Goal: Communication & Community: Answer question/provide support

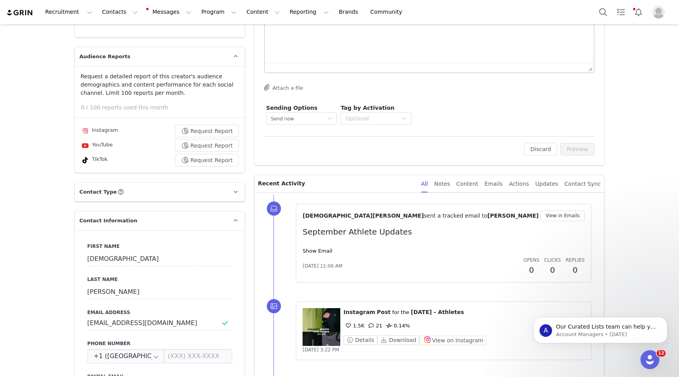
scroll to position [163, 0]
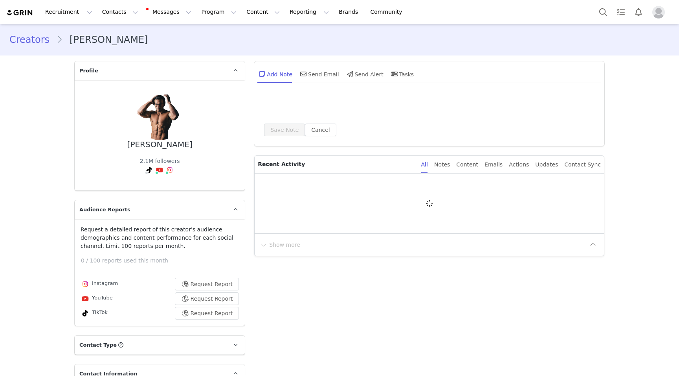
type input "+1 ([GEOGRAPHIC_DATA])"
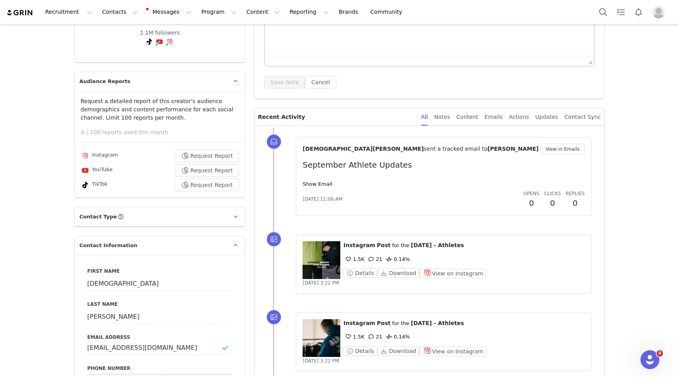
scroll to position [129, 0]
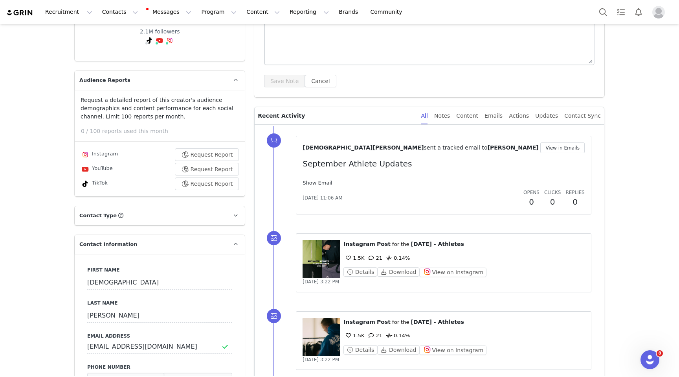
click at [318, 183] on link "Show Email" at bounding box center [317, 183] width 29 height 6
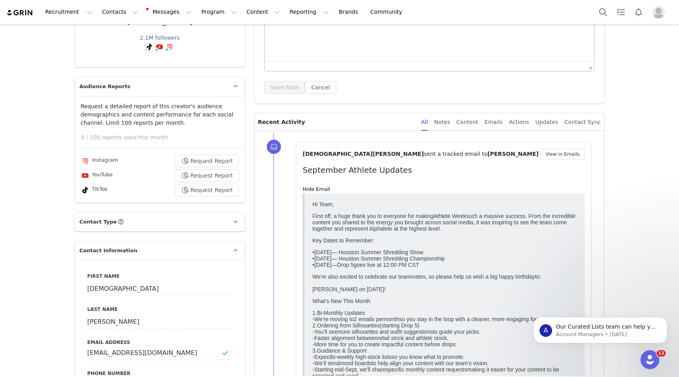
scroll to position [0, 0]
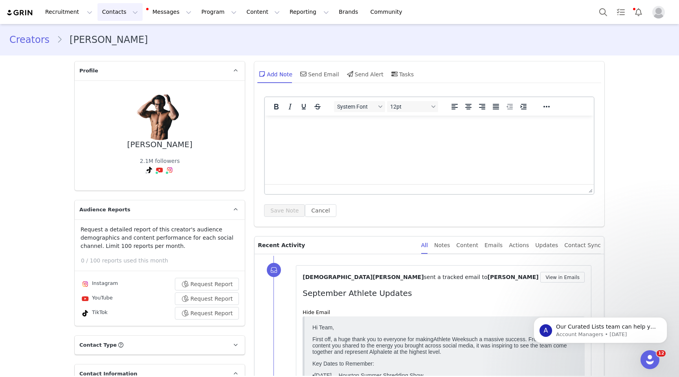
click at [125, 17] on button "Contacts Contacts" at bounding box center [119, 12] width 45 height 18
click at [117, 37] on p "Creators" at bounding box center [110, 35] width 24 height 8
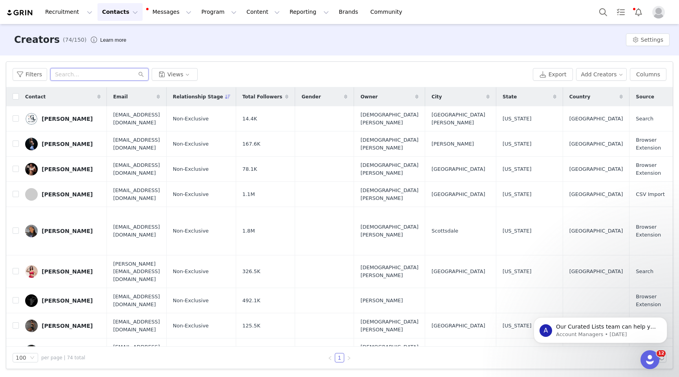
click at [79, 74] on input "text" at bounding box center [99, 74] width 98 height 13
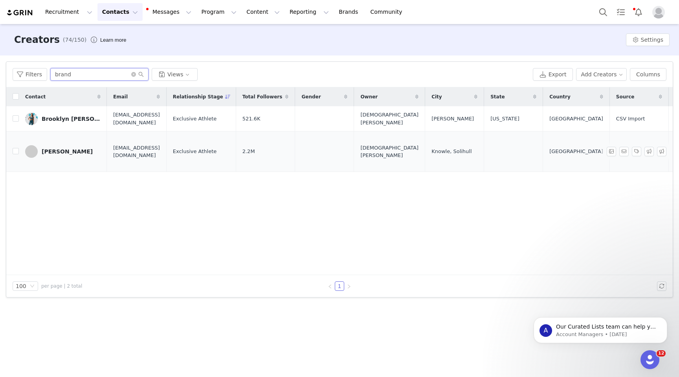
type input "brand"
click at [56, 148] on div "Brandon HARDING" at bounding box center [67, 151] width 51 height 6
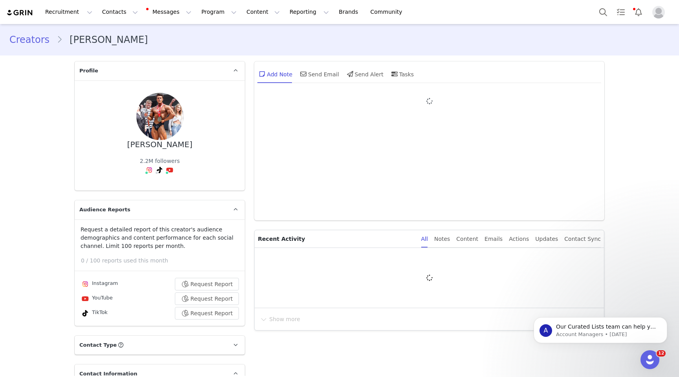
type input "+44 ([GEOGRAPHIC_DATA])"
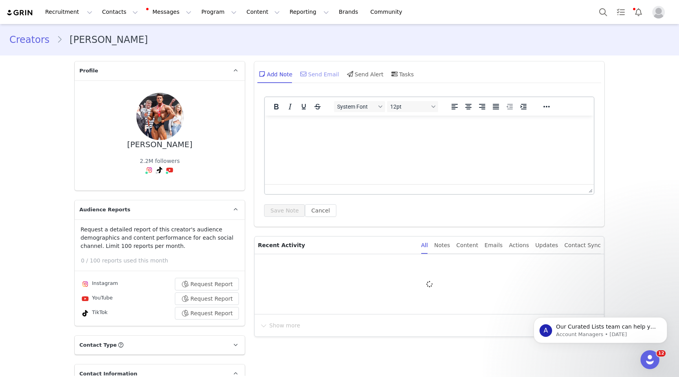
click at [310, 74] on div "Send Email" at bounding box center [319, 73] width 40 height 19
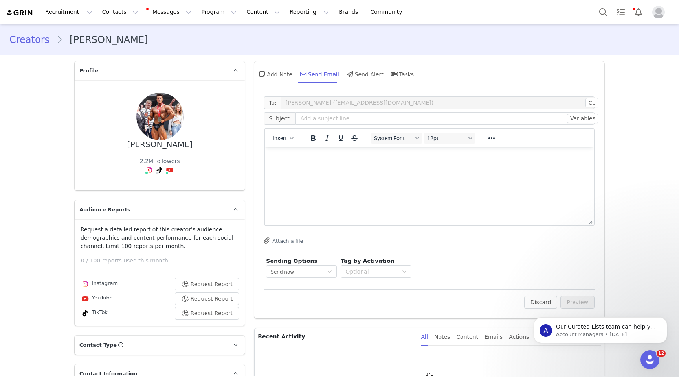
click at [300, 162] on html at bounding box center [429, 157] width 329 height 21
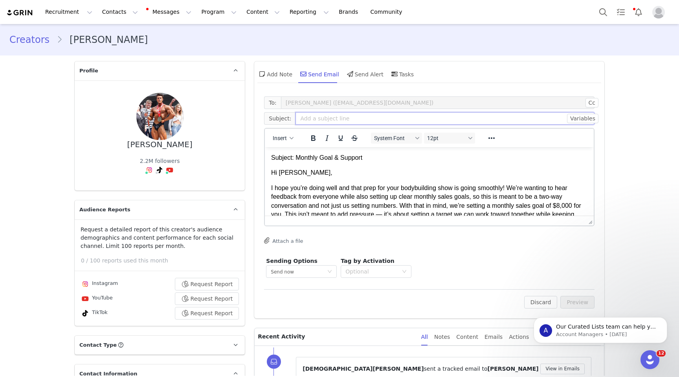
click at [327, 121] on input "text" at bounding box center [445, 118] width 299 height 13
type input "Checkin in + Monthly Goal"
drag, startPoint x: 369, startPoint y: 158, endPoint x: 255, endPoint y: 160, distance: 113.2
click at [265, 160] on html "Subject: Monthly Goal & Support Hi Brandon, I hope you’re doing well and that p…" at bounding box center [429, 230] width 329 height 167
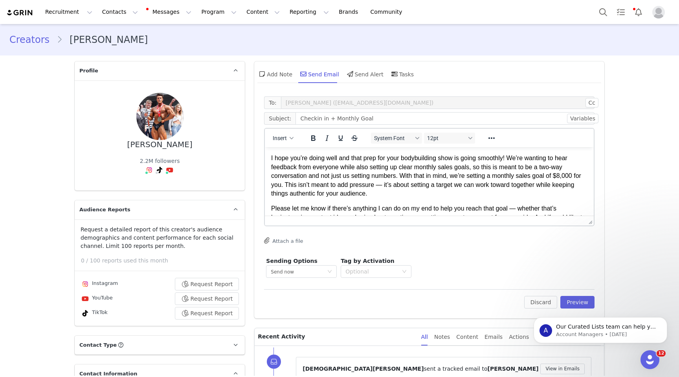
scroll to position [21, 0]
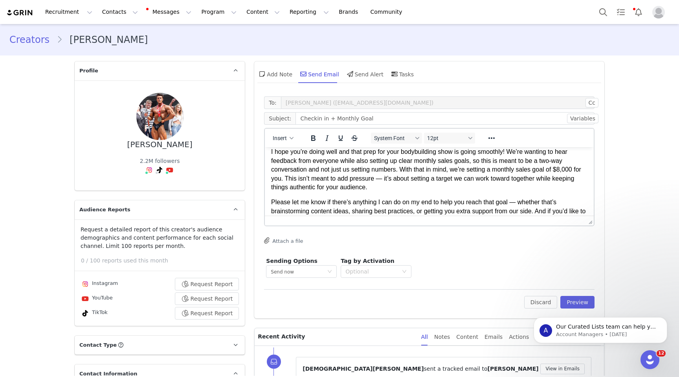
click at [393, 178] on p "I hope you’re doing well and that prep for your bodybuilding show is going smoo…" at bounding box center [429, 169] width 316 height 44
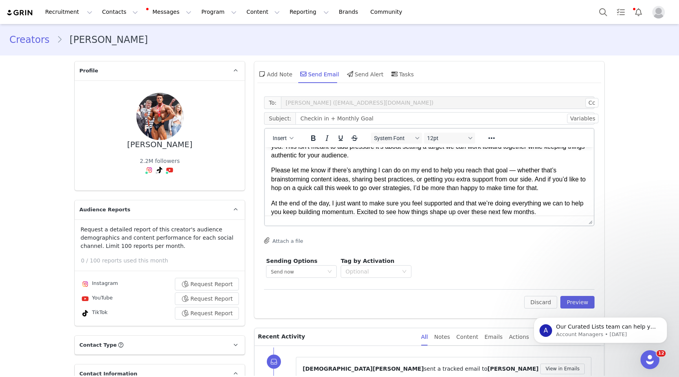
scroll to position [56, 0]
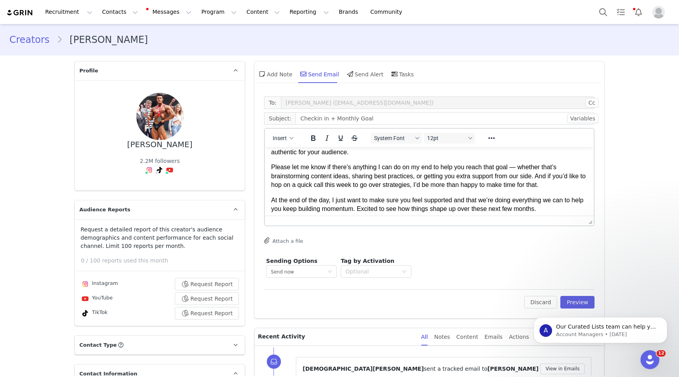
click at [519, 169] on p "Please let me know if there’s anything I can do on my end to help you reach tha…" at bounding box center [429, 176] width 316 height 26
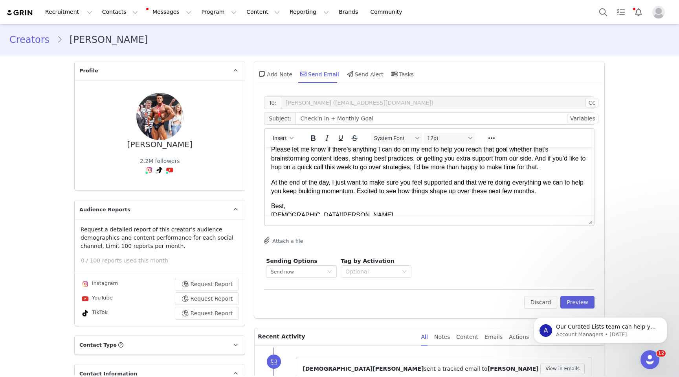
scroll to position [84, 0]
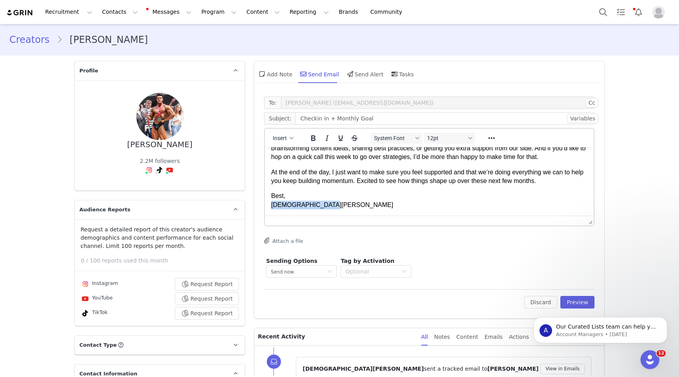
drag, startPoint x: 334, startPoint y: 203, endPoint x: 267, endPoint y: 205, distance: 67.6
click at [267, 205] on html "Hi Brandon, I hope you’re doing well and that prep for your bodybuilding show i…" at bounding box center [429, 139] width 329 height 152
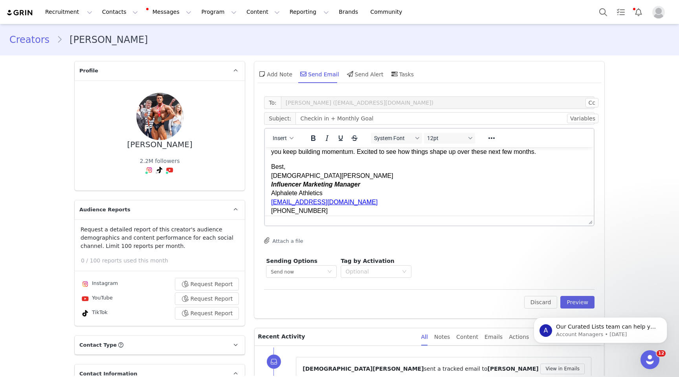
click at [299, 169] on p "Best, Christian Sanchez Influencer Marketing Manager Alphalete Athletics christ…" at bounding box center [429, 188] width 316 height 53
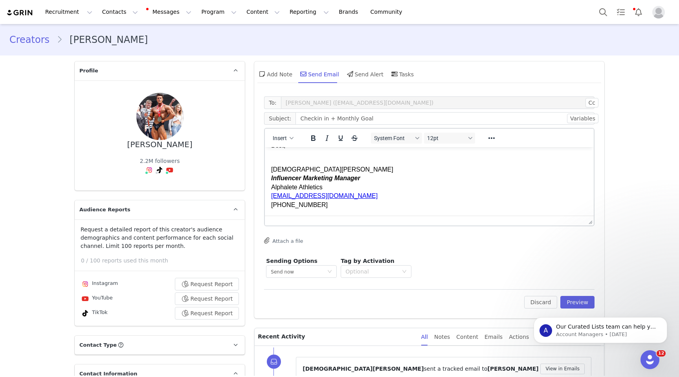
scroll to position [0, 0]
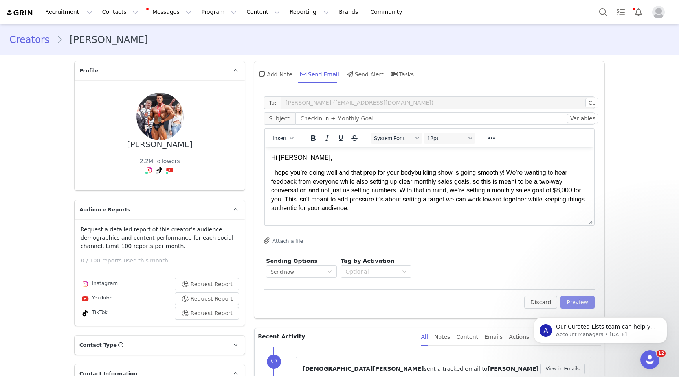
click at [577, 299] on button "Preview" at bounding box center [577, 302] width 34 height 13
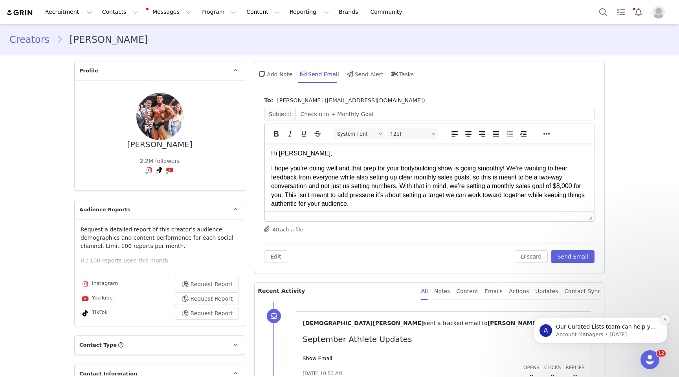
click at [666, 316] on button "Dismiss notification" at bounding box center [665, 319] width 10 height 10
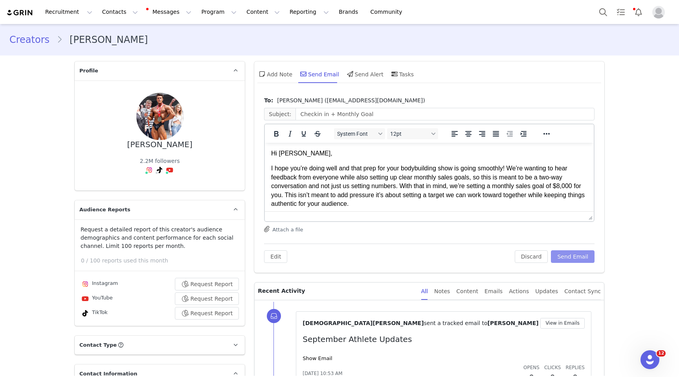
click at [568, 254] on button "Send Email" at bounding box center [573, 256] width 44 height 13
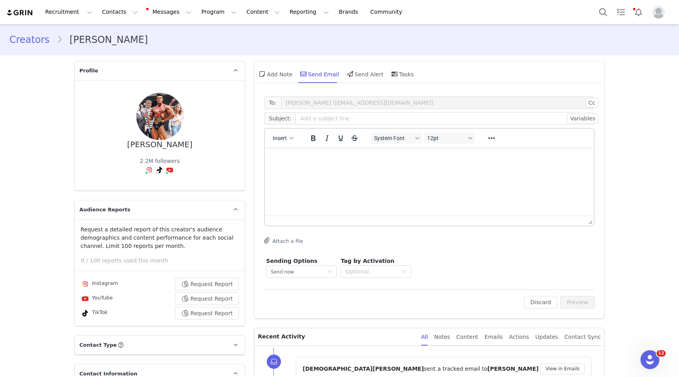
click at [34, 35] on link "Creators" at bounding box center [32, 40] width 47 height 14
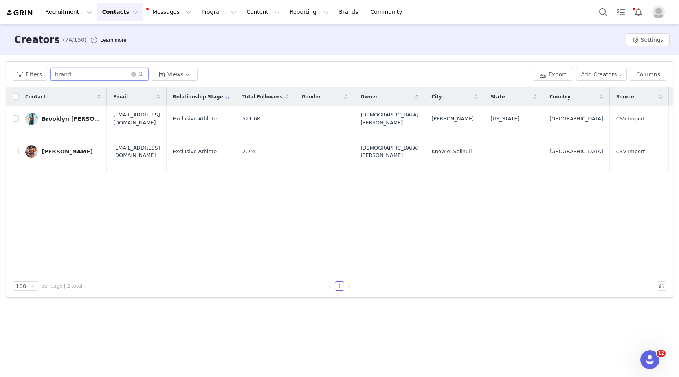
click at [92, 70] on input "brand" at bounding box center [99, 74] width 98 height 13
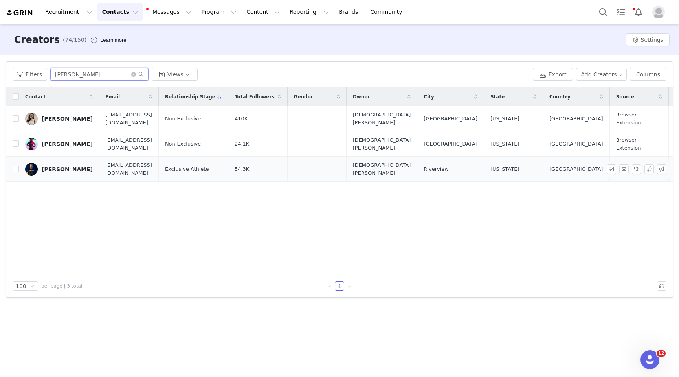
type input "alex"
click at [105, 170] on span "atoplyn18@gmail.com" at bounding box center [128, 168] width 47 height 15
click at [56, 166] on div "Alex Toplyn" at bounding box center [67, 169] width 51 height 6
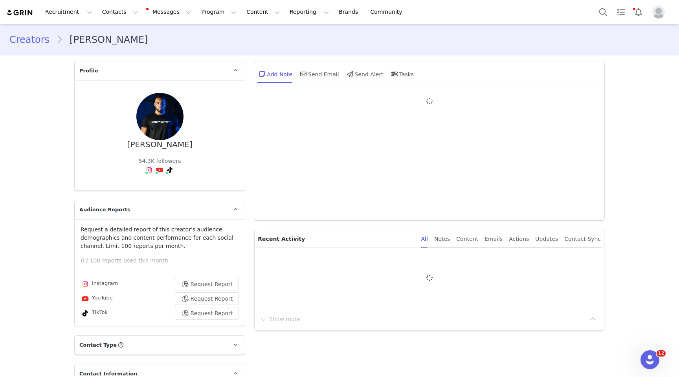
type input "+1 ([GEOGRAPHIC_DATA])"
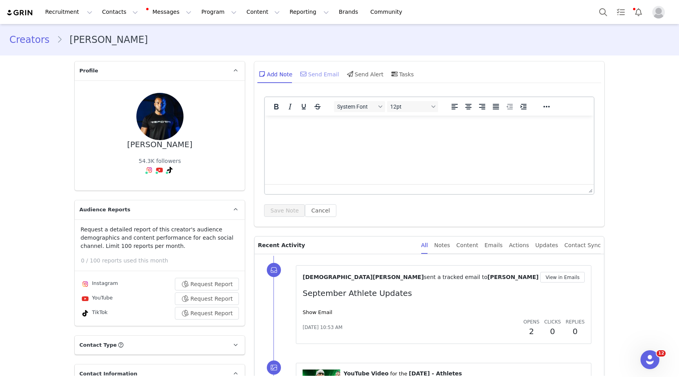
click at [317, 73] on div "Send Email" at bounding box center [319, 73] width 40 height 19
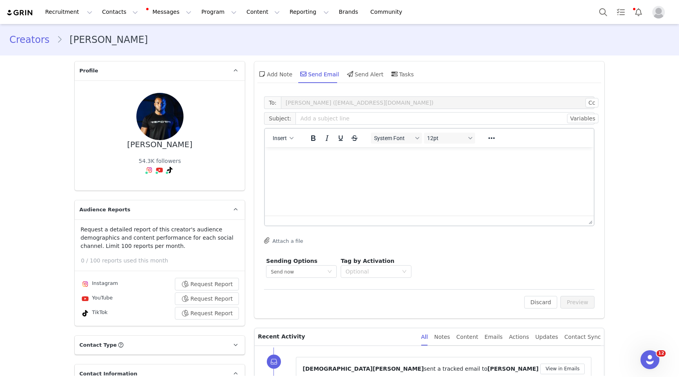
click at [321, 166] on html at bounding box center [429, 157] width 329 height 21
paste body "Rich Text Area. Press ALT-0 for help."
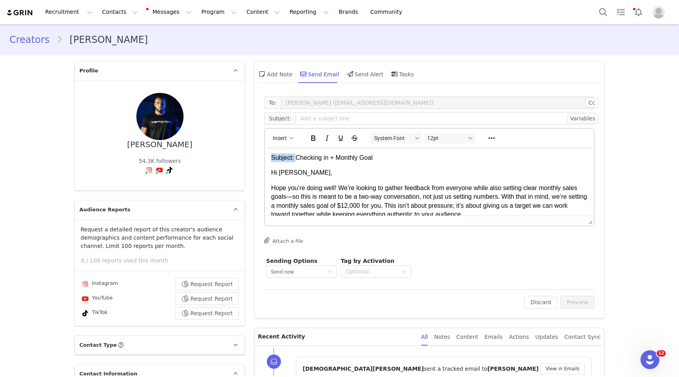
drag, startPoint x: 297, startPoint y: 157, endPoint x: 237, endPoint y: 161, distance: 60.2
click at [265, 161] on html "Subject: Checking in + Monthly Goal Hi Alex, Hope you’re doing well! We’re look…" at bounding box center [429, 226] width 329 height 158
copy p "Checking in + Monthly Goal"
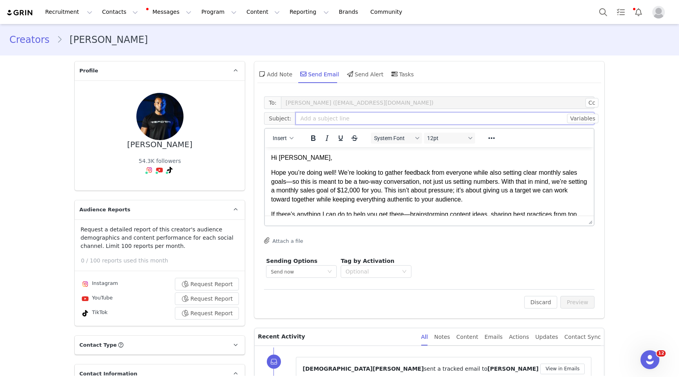
click at [336, 117] on input "text" at bounding box center [445, 118] width 299 height 13
type input "Checking in + Monthly Goal"
click at [290, 182] on p "Hope you’re doing well! We’re looking to gather feedback from everyone while al…" at bounding box center [429, 185] width 316 height 35
click at [479, 191] on p "Hope you’re doing well! We’re looking to gather feedback from everyone while al…" at bounding box center [429, 185] width 316 height 35
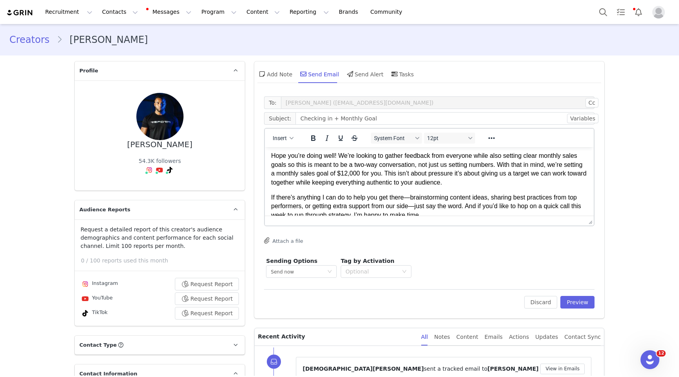
scroll to position [20, 0]
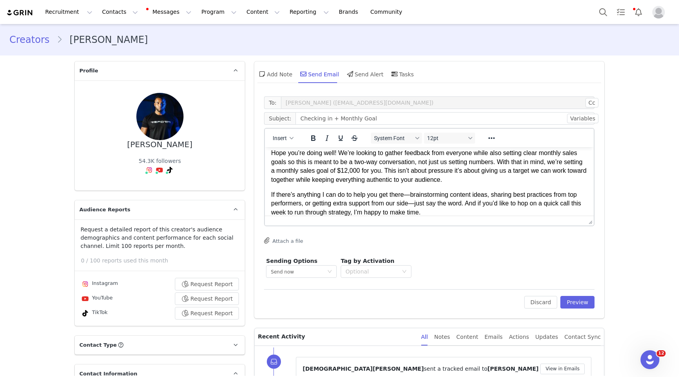
click at [485, 180] on p "Hope you’re doing well! We’re looking to gather feedback from everyone while al…" at bounding box center [429, 166] width 316 height 35
click at [413, 192] on p "If there’s anything I can do to help you get there—brainstorming content ideas,…" at bounding box center [429, 203] width 316 height 26
click at [419, 202] on p "If there’s anything I can do to help you get there brainstorming content ideas,…" at bounding box center [429, 203] width 316 height 26
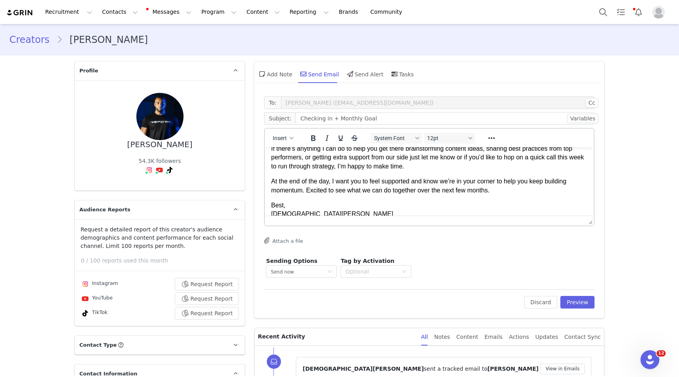
scroll to position [75, 0]
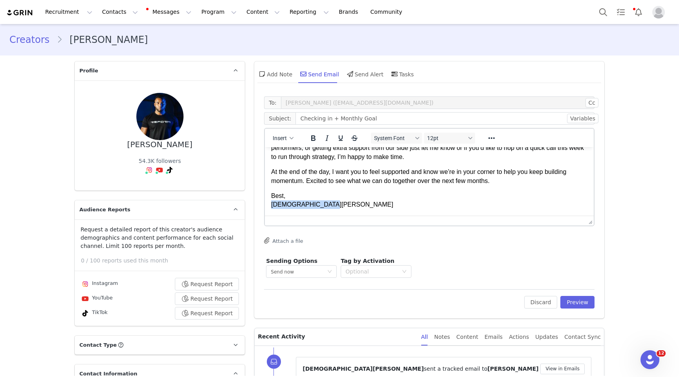
drag, startPoint x: 327, startPoint y: 204, endPoint x: 272, endPoint y: 205, distance: 55.8
click at [272, 205] on p "Best, Christian Sanchez" at bounding box center [429, 200] width 316 height 18
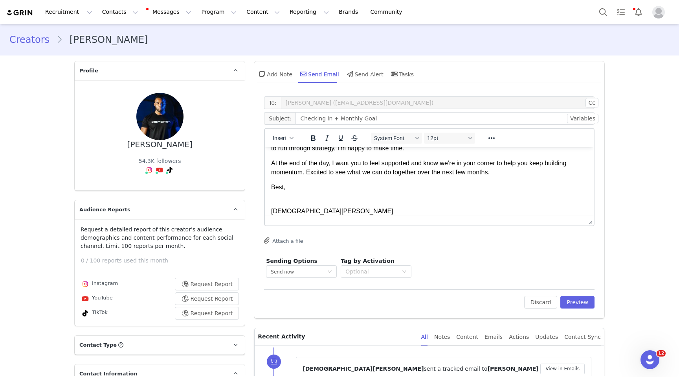
scroll to position [118, 0]
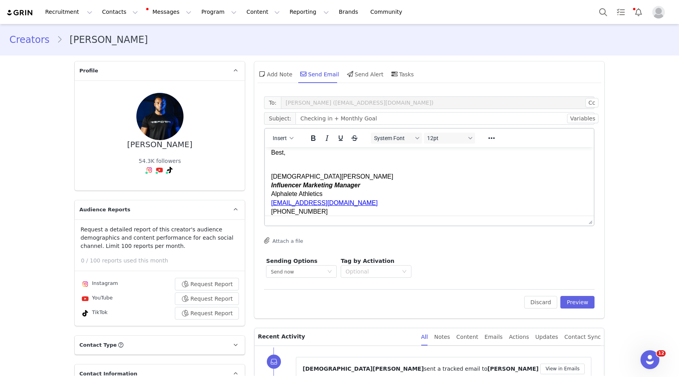
click at [292, 161] on p "Best," at bounding box center [429, 157] width 316 height 18
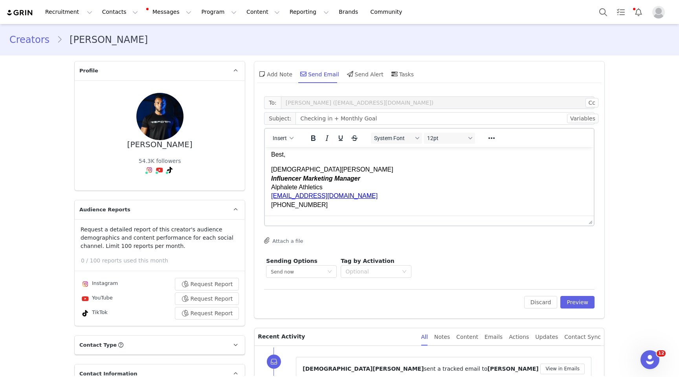
scroll to position [0, 0]
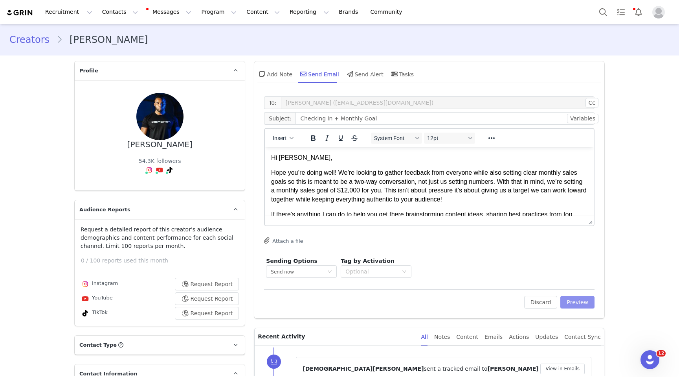
click at [579, 299] on button "Preview" at bounding box center [577, 302] width 34 height 13
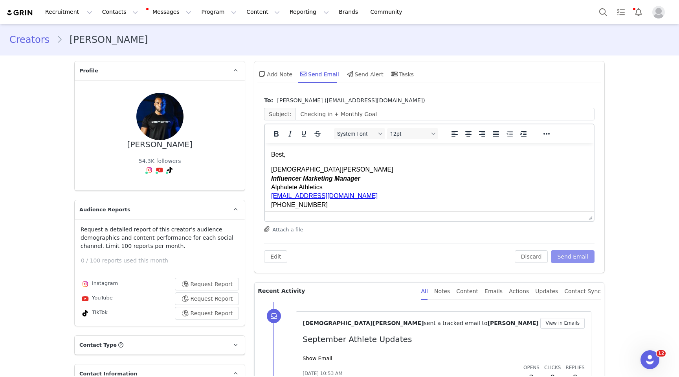
scroll to position [116, 0]
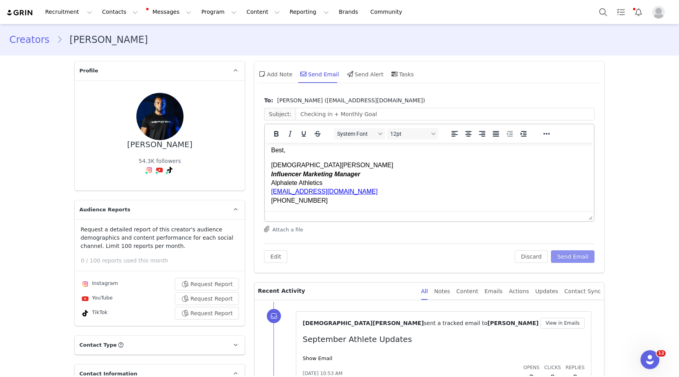
click at [562, 253] on button "Send Email" at bounding box center [573, 256] width 44 height 13
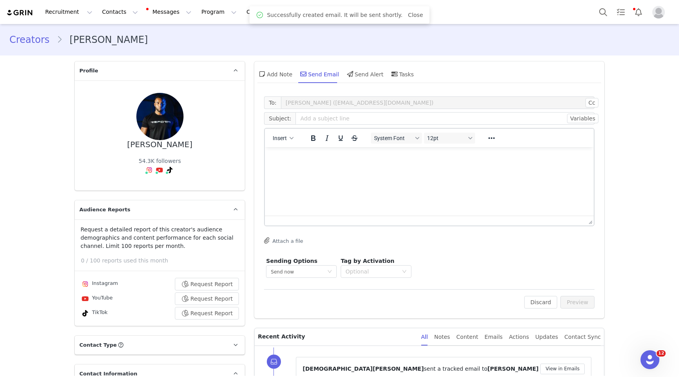
scroll to position [0, 0]
